Goal: Transaction & Acquisition: Purchase product/service

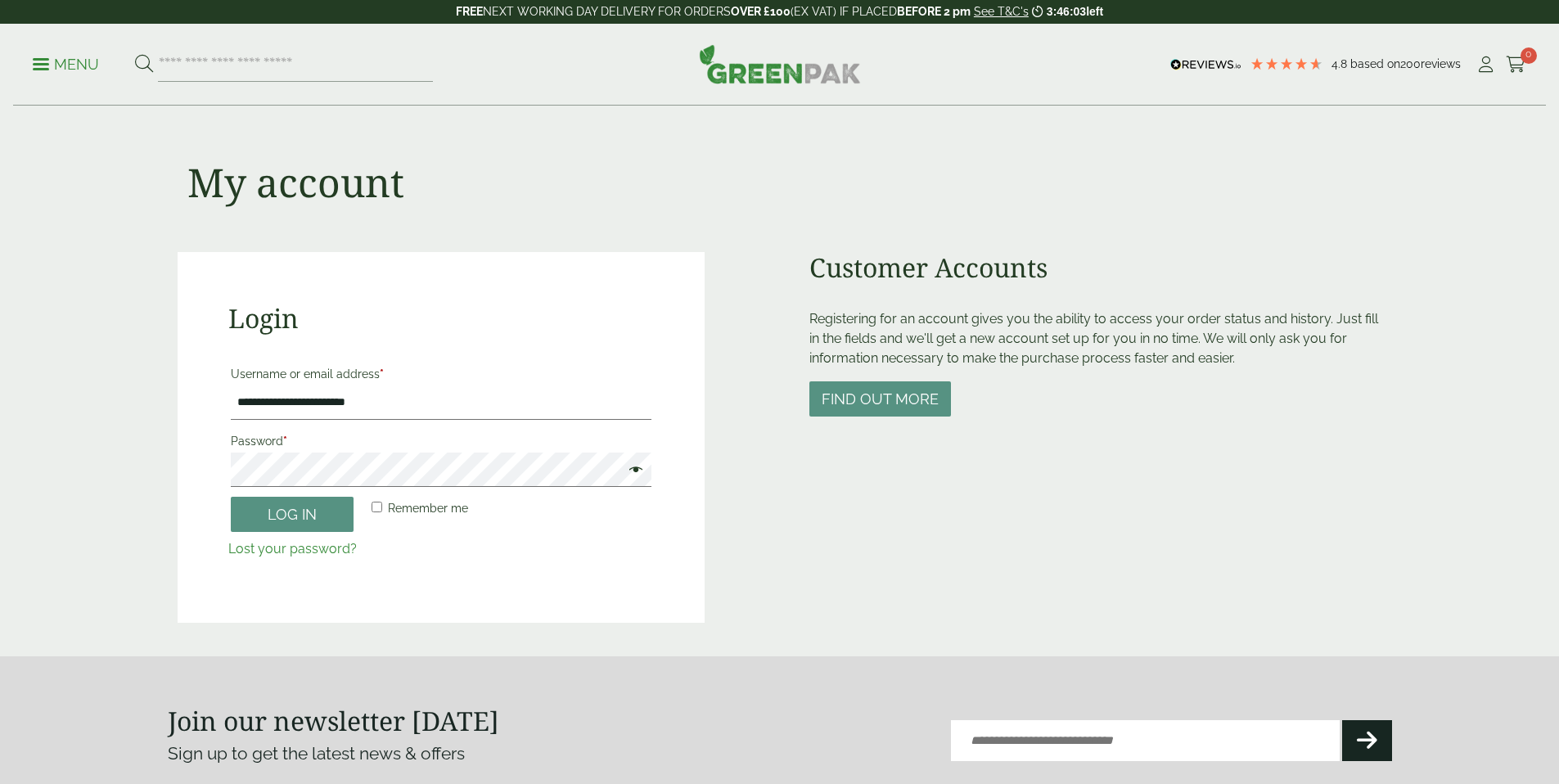
click at [321, 511] on button "Log in" at bounding box center [292, 513] width 123 height 35
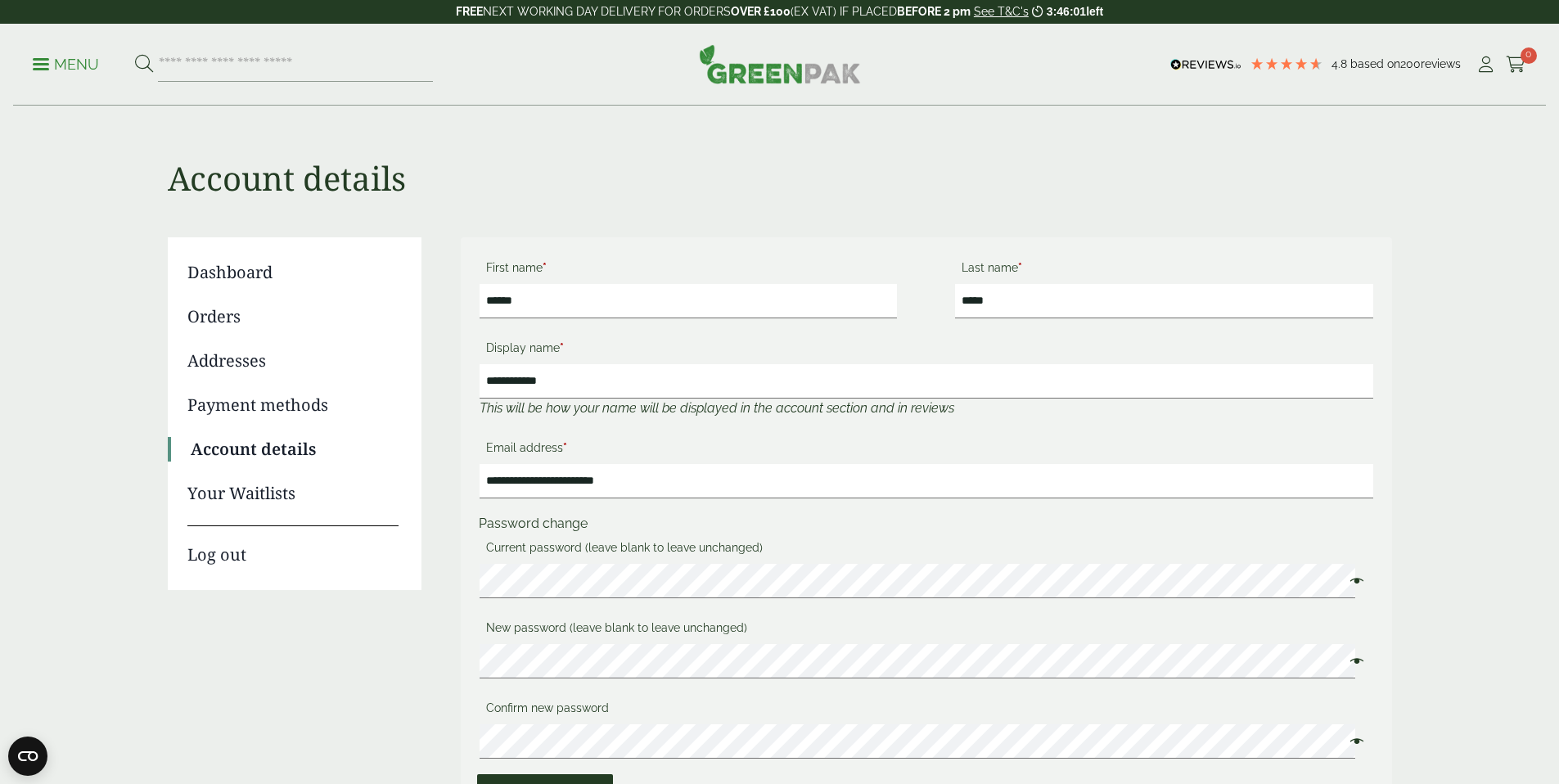
click at [212, 322] on link "Orders" at bounding box center [293, 316] width 211 height 25
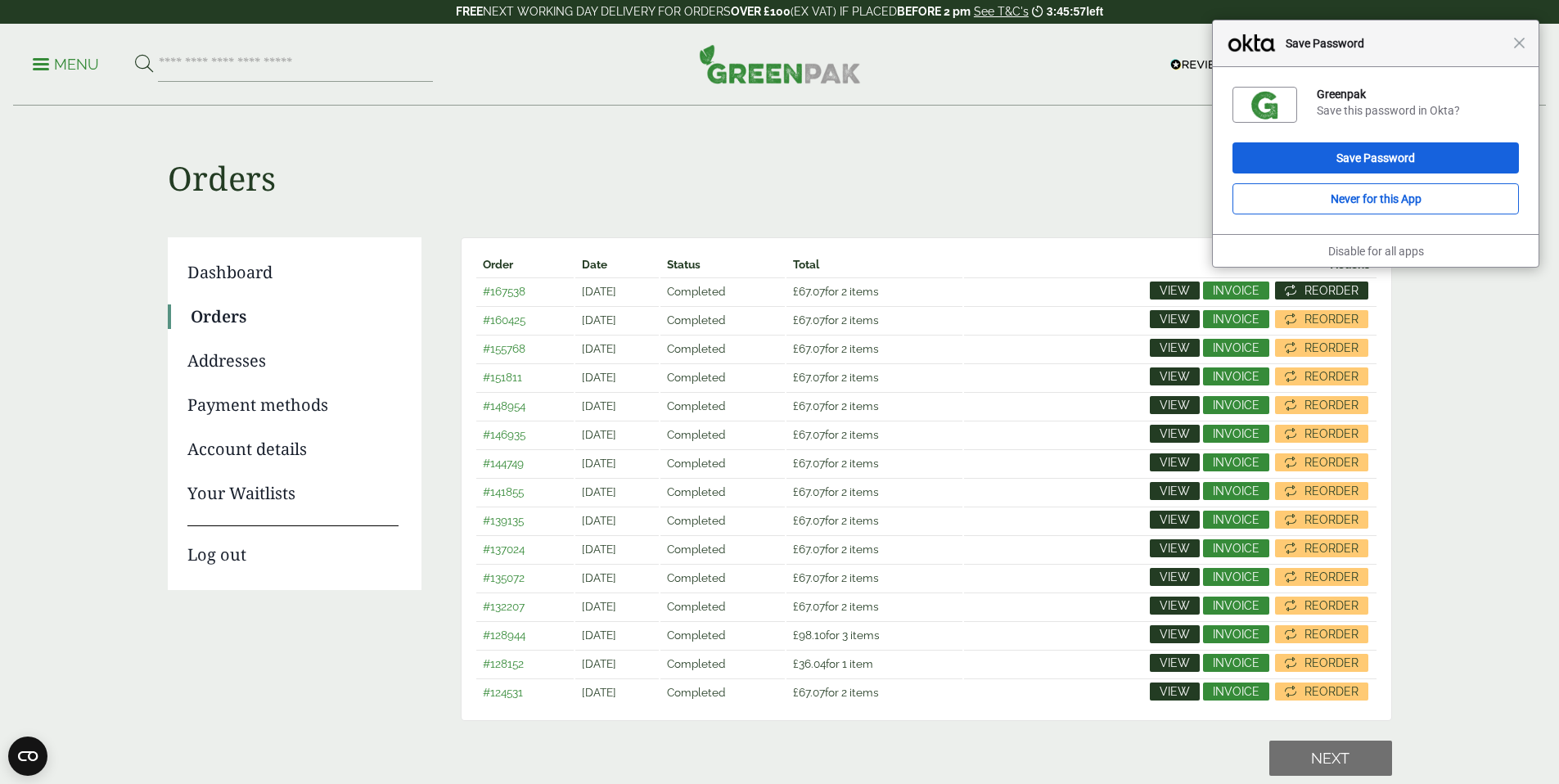
click at [1336, 291] on span "Reorder" at bounding box center [1332, 290] width 54 height 11
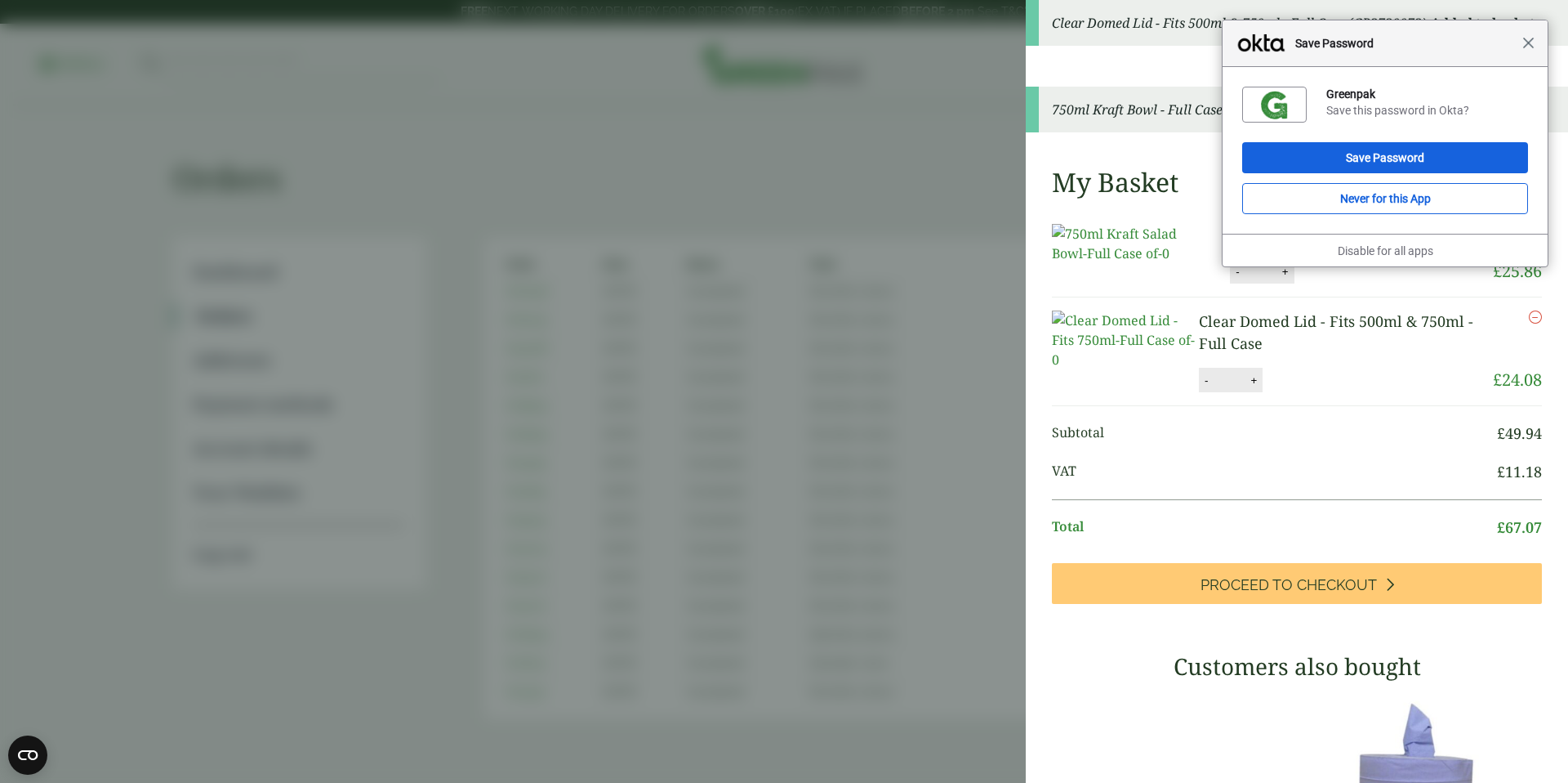
click at [1527, 41] on span "Close" at bounding box center [1528, 43] width 12 height 12
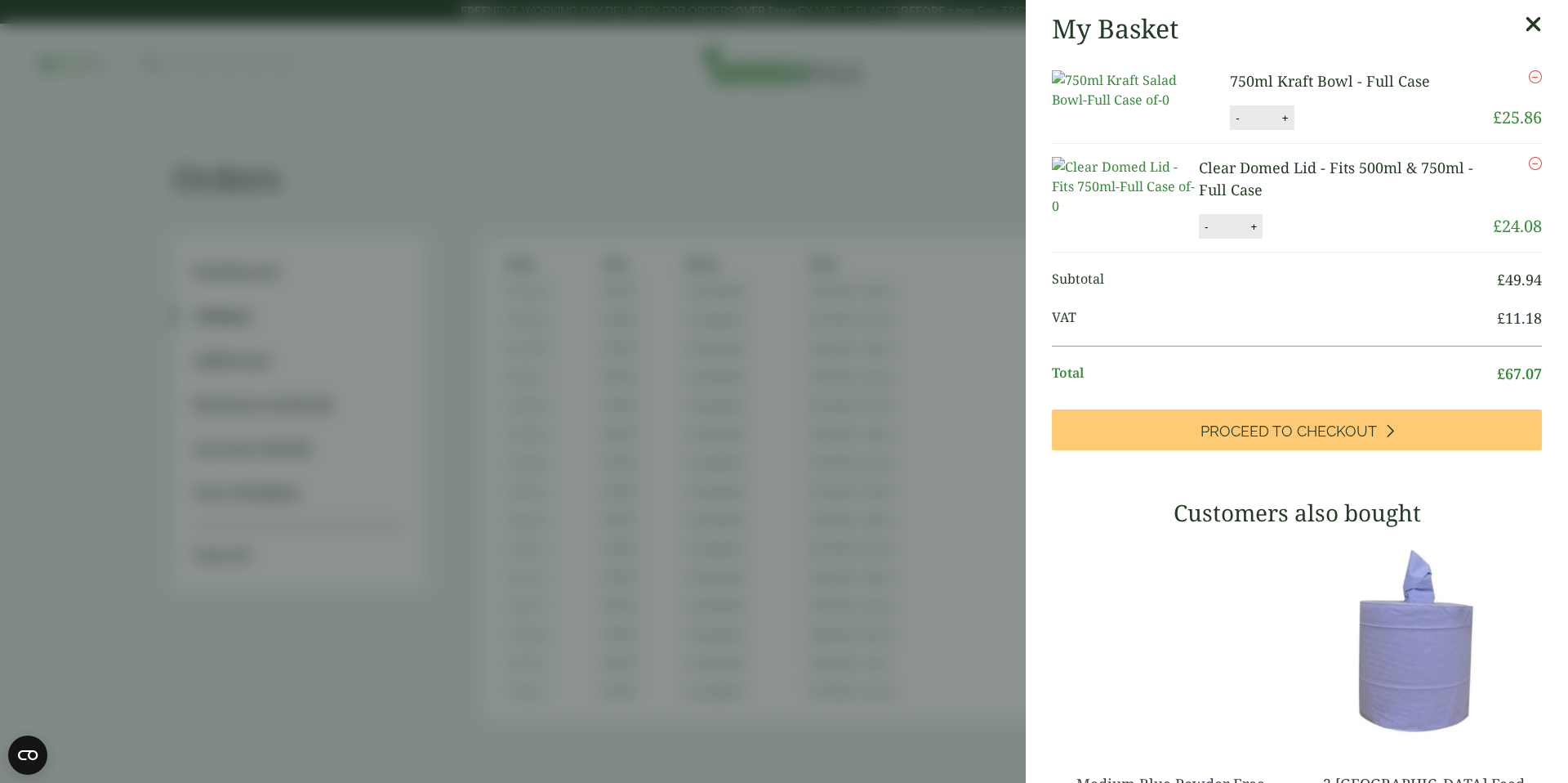
scroll to position [159, 0]
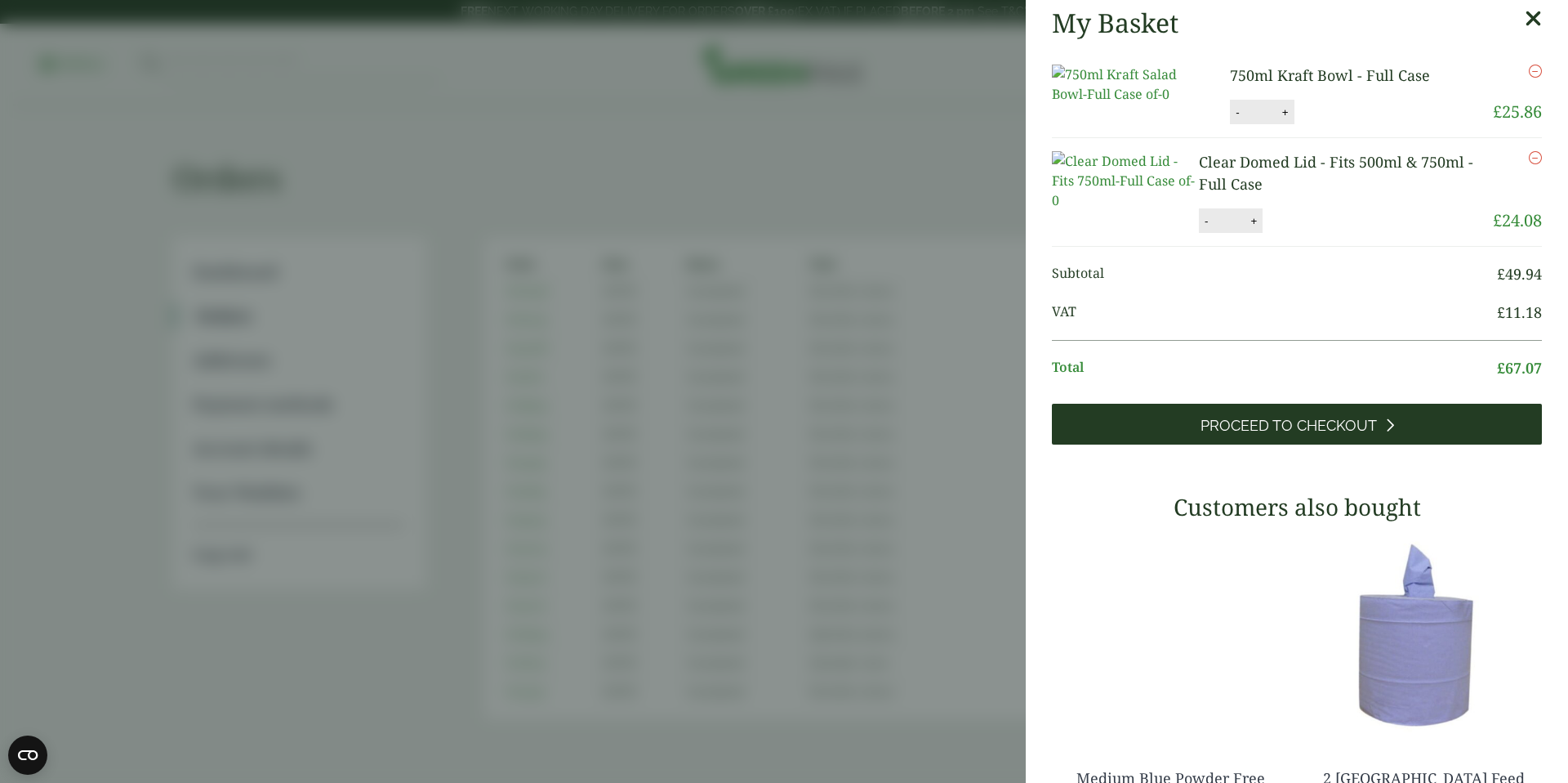
click at [1327, 435] on span "Proceed to Checkout" at bounding box center [1288, 426] width 176 height 18
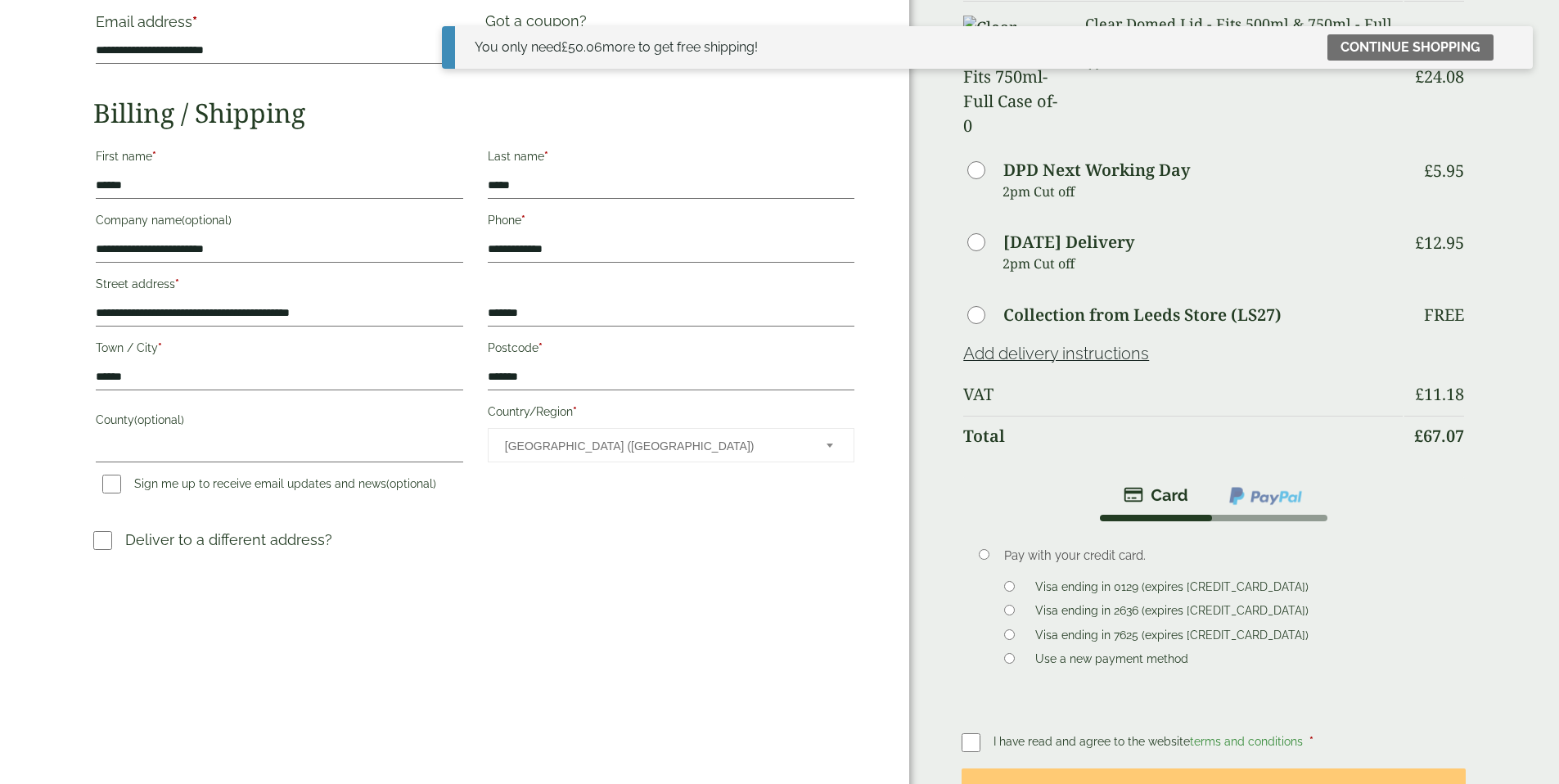
scroll to position [134, 0]
click at [963, 729] on label at bounding box center [978, 740] width 32 height 23
click at [1146, 767] on button "Place order" at bounding box center [1213, 793] width 503 height 53
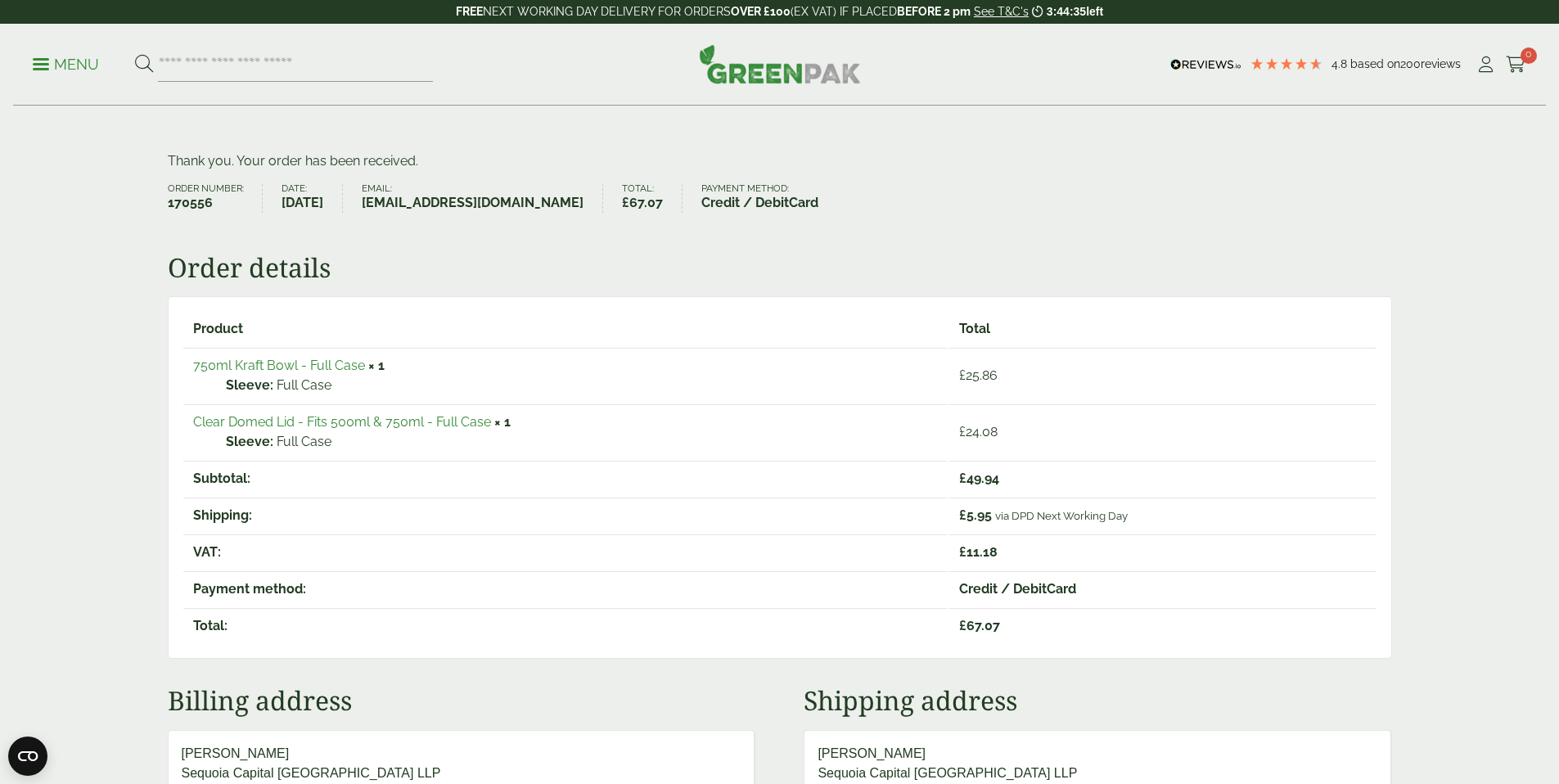
scroll to position [94, 0]
